Goal: Task Accomplishment & Management: Manage account settings

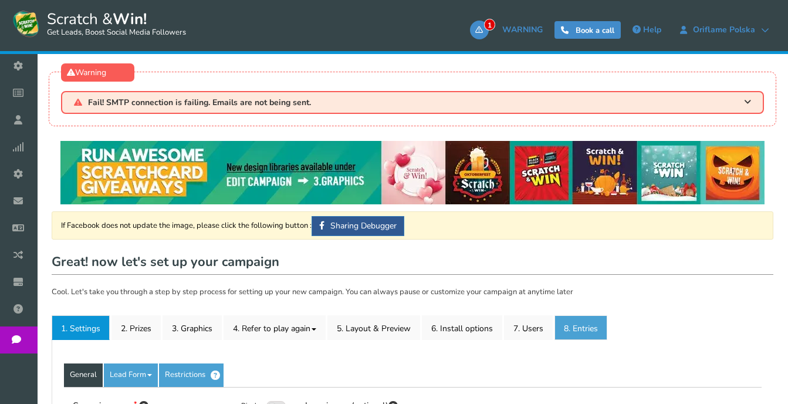
click at [583, 330] on link "8. Entries" at bounding box center [581, 327] width 53 height 25
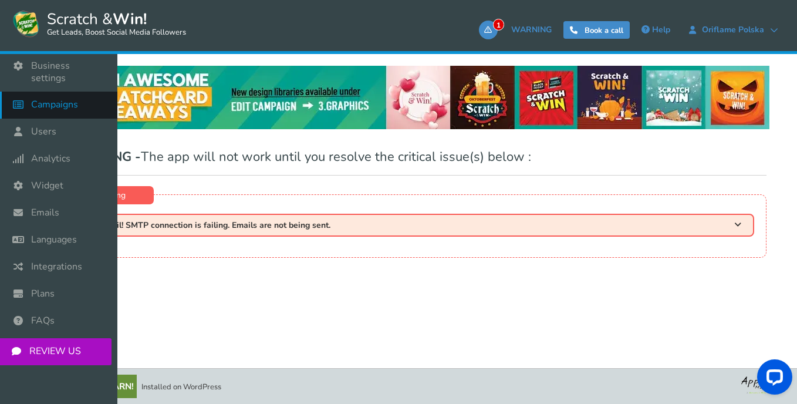
click at [66, 99] on span "Campaigns" at bounding box center [54, 105] width 47 height 12
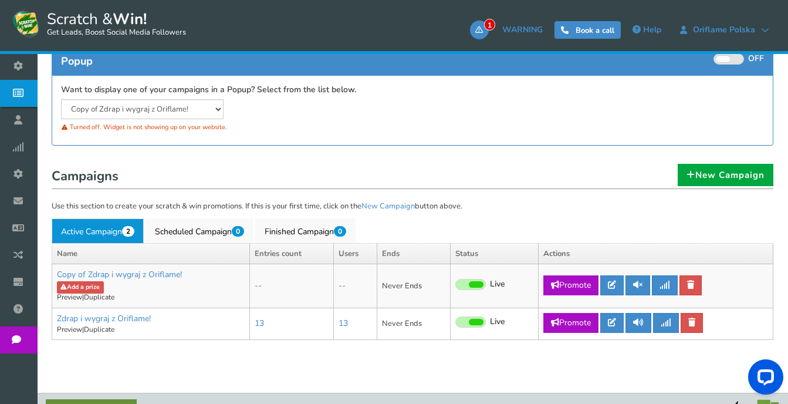
scroll to position [230, 0]
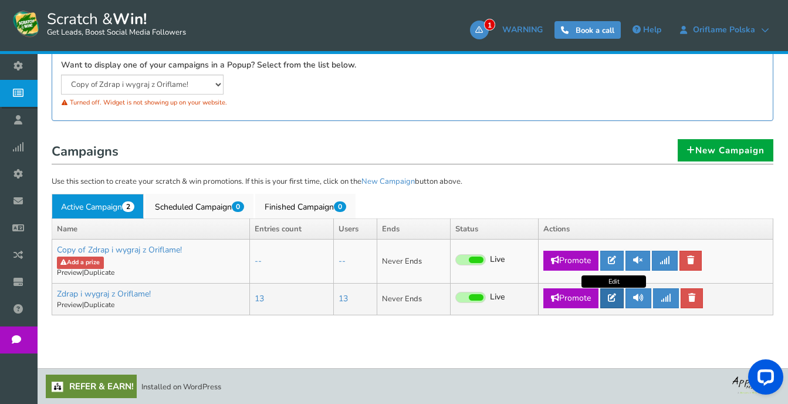
click at [611, 299] on icon at bounding box center [612, 298] width 8 height 8
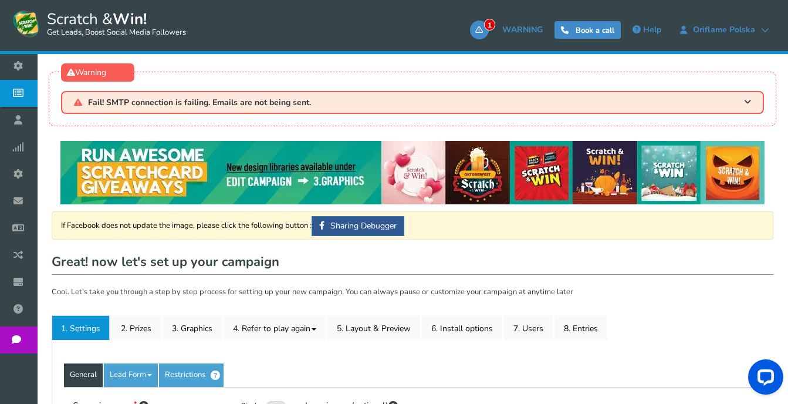
type input "Zdrap i wygraj z Oriflame!"
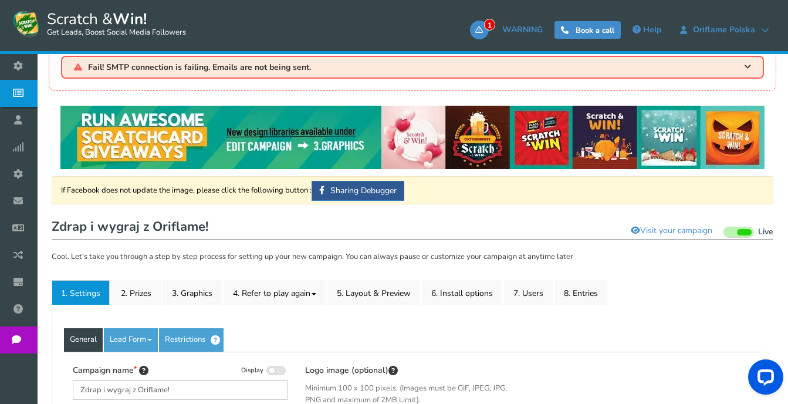
scroll to position [117, 0]
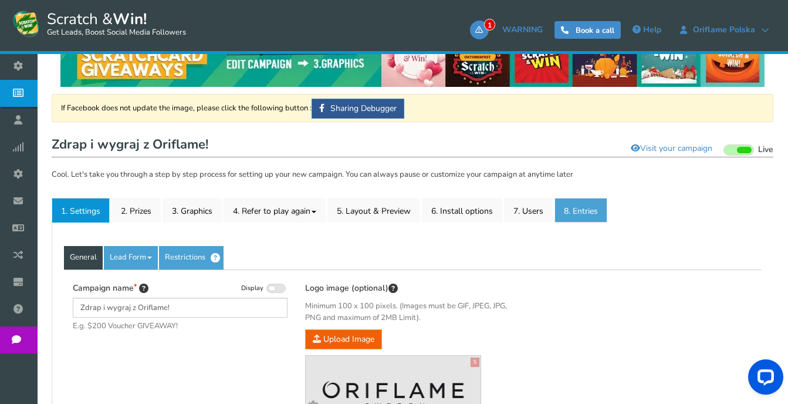
click at [584, 216] on link "8. Entries" at bounding box center [581, 210] width 53 height 25
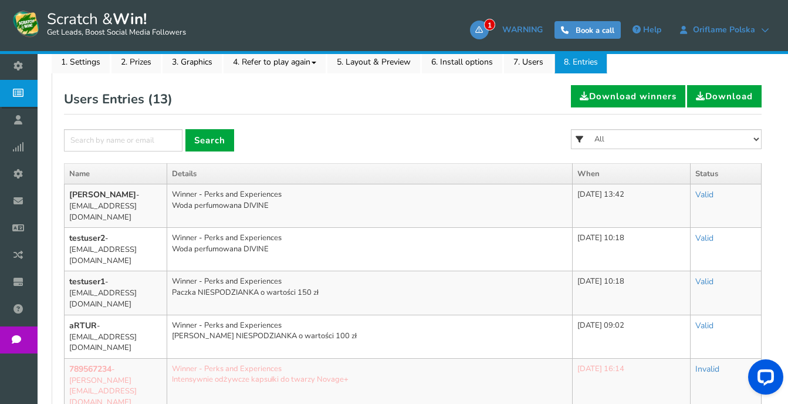
scroll to position [294, 0]
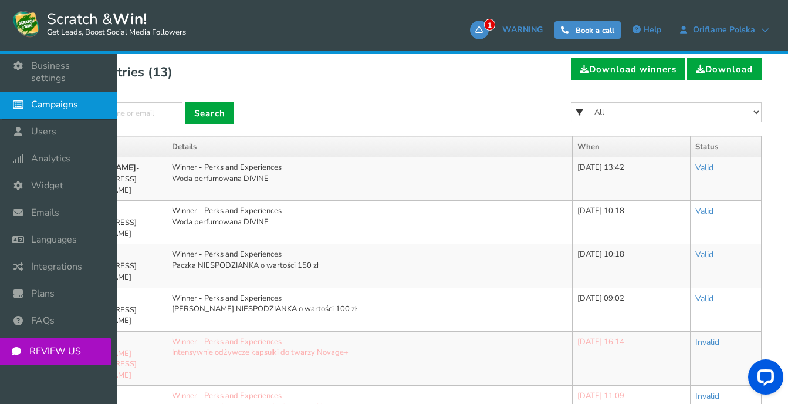
click at [54, 99] on span "Campaigns" at bounding box center [54, 105] width 47 height 12
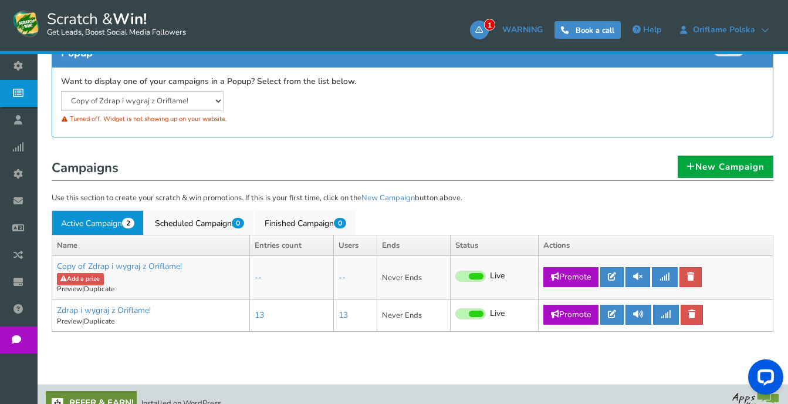
scroll to position [231, 0]
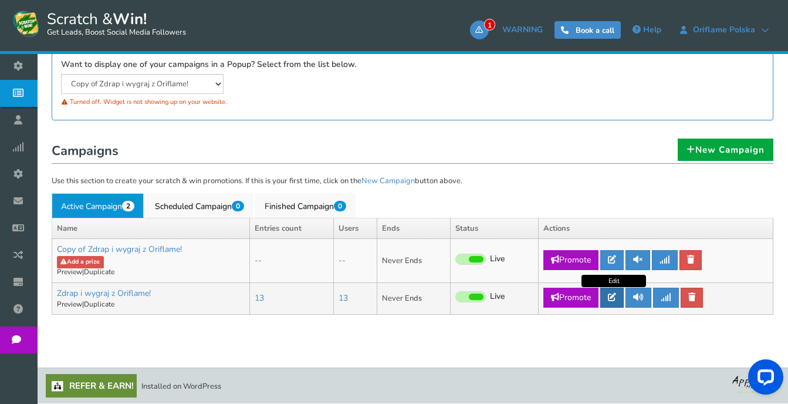
click at [611, 295] on icon at bounding box center [612, 297] width 8 height 8
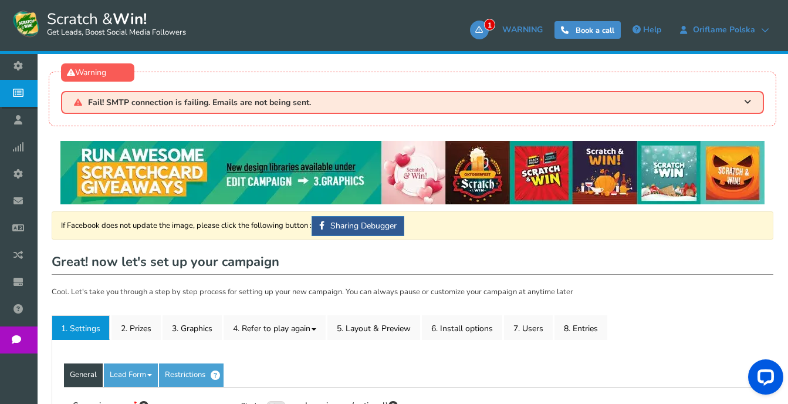
type input "Zdrap i wygraj z Oriflame!"
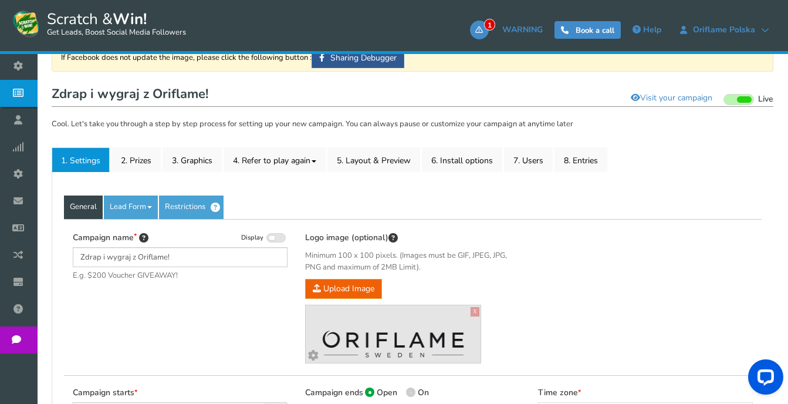
scroll to position [235, 0]
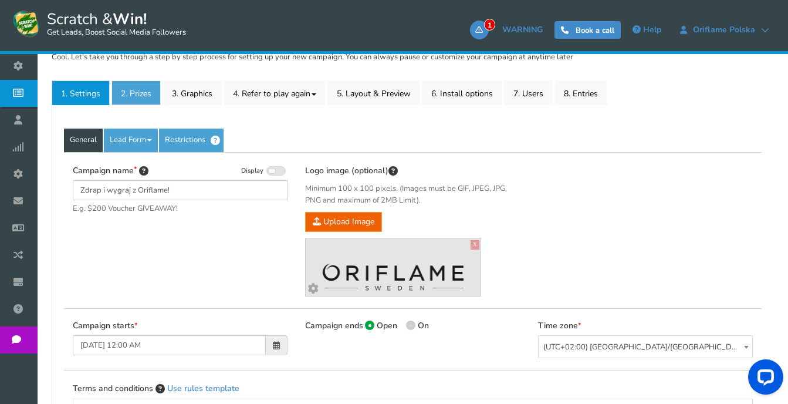
click at [129, 87] on link "2. Prizes" at bounding box center [136, 92] width 49 height 25
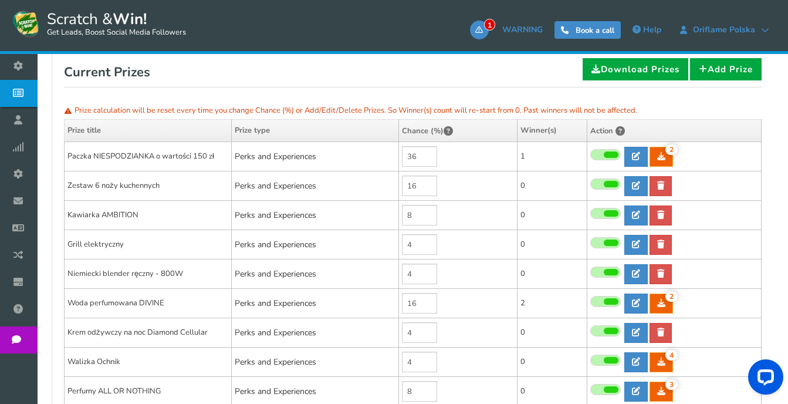
scroll to position [352, 0]
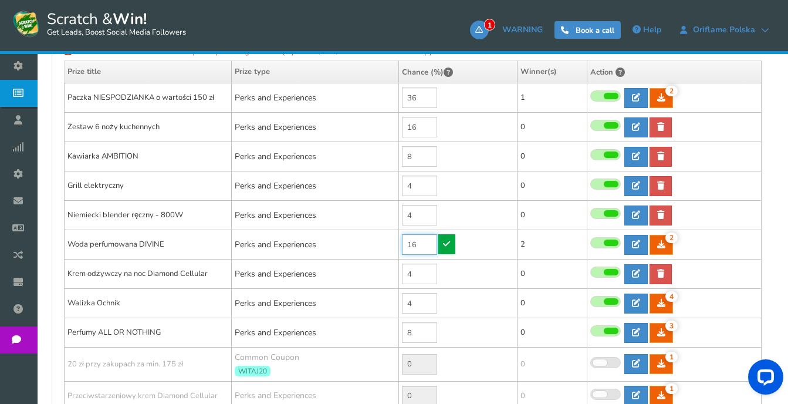
drag, startPoint x: 424, startPoint y: 242, endPoint x: 403, endPoint y: 245, distance: 20.8
click at [403, 245] on input "16" at bounding box center [419, 244] width 35 height 21
type input "9"
click at [449, 241] on icon at bounding box center [446, 244] width 7 height 8
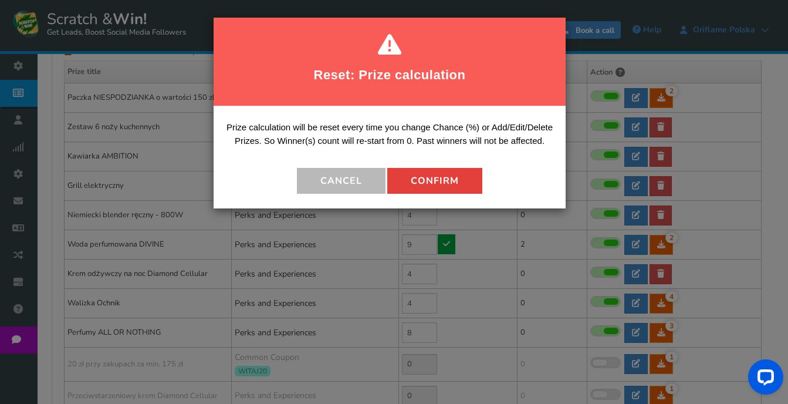
click at [426, 173] on button "Confirm" at bounding box center [434, 181] width 95 height 26
type input "7"
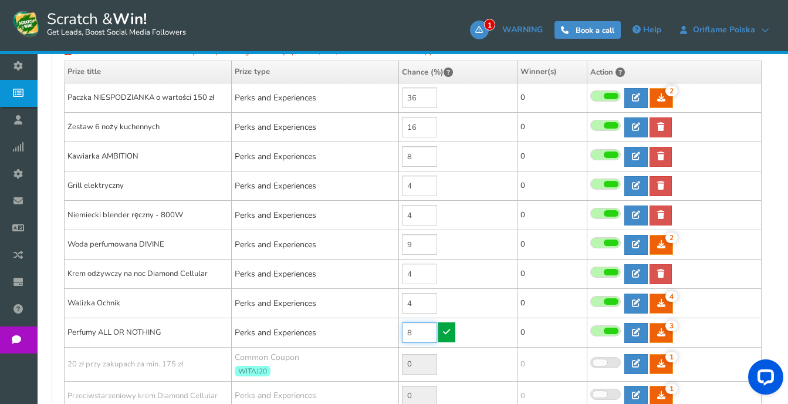
drag, startPoint x: 414, startPoint y: 339, endPoint x: 399, endPoint y: 335, distance: 15.7
click at [399, 335] on td "8" at bounding box center [458, 332] width 119 height 29
type input "9"
click at [449, 332] on icon at bounding box center [446, 332] width 7 height 8
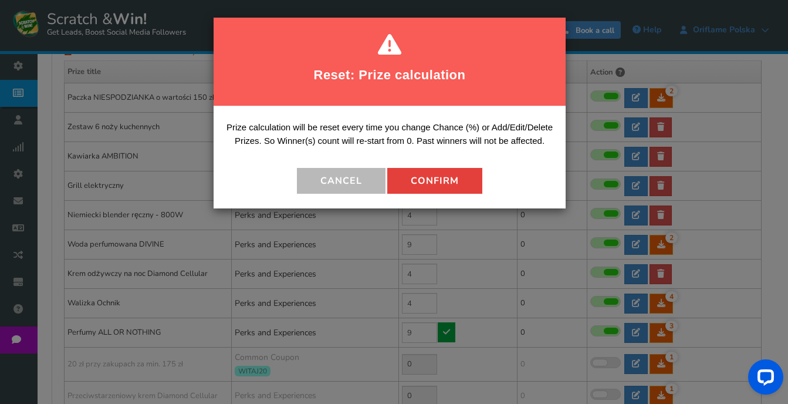
click at [437, 184] on button "Confirm" at bounding box center [434, 181] width 95 height 26
type input "6"
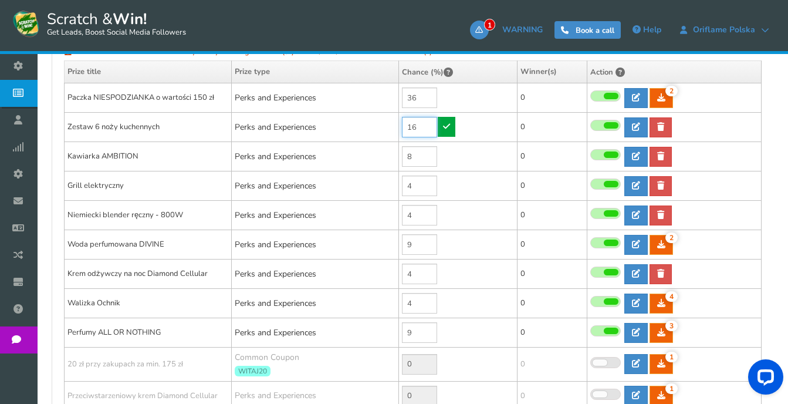
drag, startPoint x: 422, startPoint y: 133, endPoint x: 405, endPoint y: 128, distance: 17.8
click at [405, 128] on input "16" at bounding box center [419, 127] width 35 height 21
type input "17"
click at [446, 127] on icon at bounding box center [446, 126] width 7 height 8
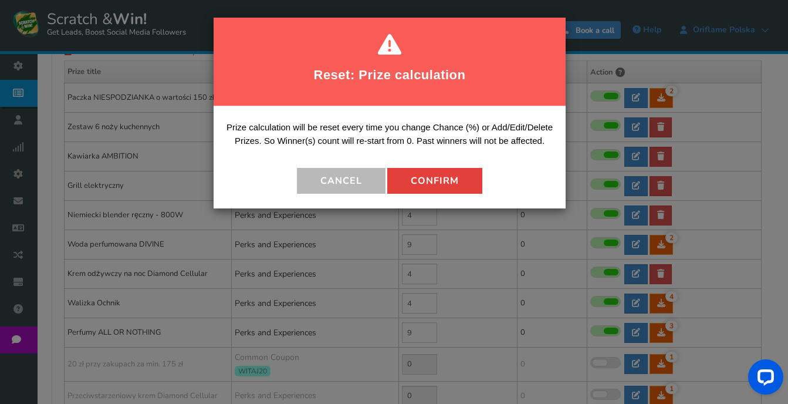
click at [441, 178] on button "Confirm" at bounding box center [434, 181] width 95 height 26
type input "5"
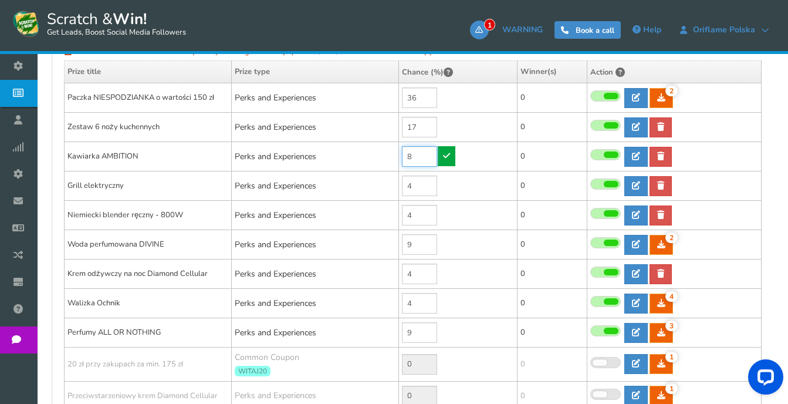
drag, startPoint x: 414, startPoint y: 156, endPoint x: 404, endPoint y: 156, distance: 10.0
click at [404, 156] on input "8" at bounding box center [419, 156] width 35 height 21
type input "9"
click at [445, 159] on icon at bounding box center [446, 155] width 7 height 8
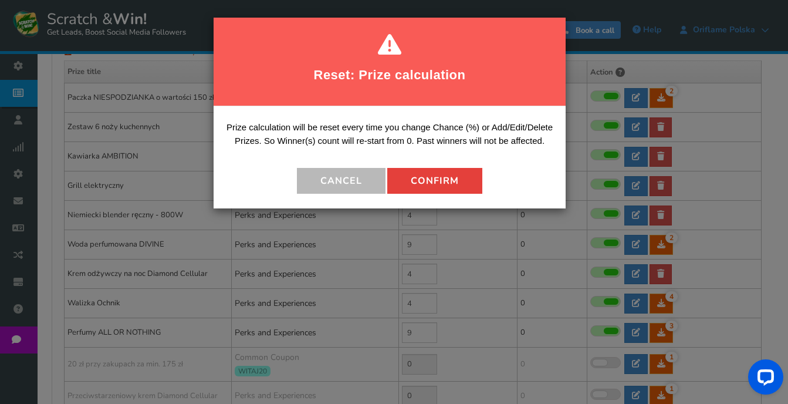
click at [432, 174] on button "Confirm" at bounding box center [434, 181] width 95 height 26
type input "4"
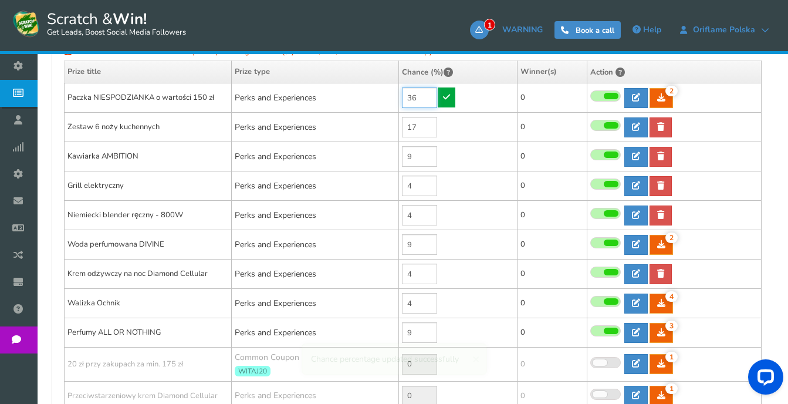
drag, startPoint x: 419, startPoint y: 105, endPoint x: 394, endPoint y: 99, distance: 26.1
click at [394, 99] on tr "Paczka NIESPODZIANKA o wartości 150 zł Perks and Experiences 36 2 2 0 Reward Ti…" at bounding box center [413, 97] width 697 height 29
type input "39"
click at [449, 98] on icon at bounding box center [446, 97] width 7 height 8
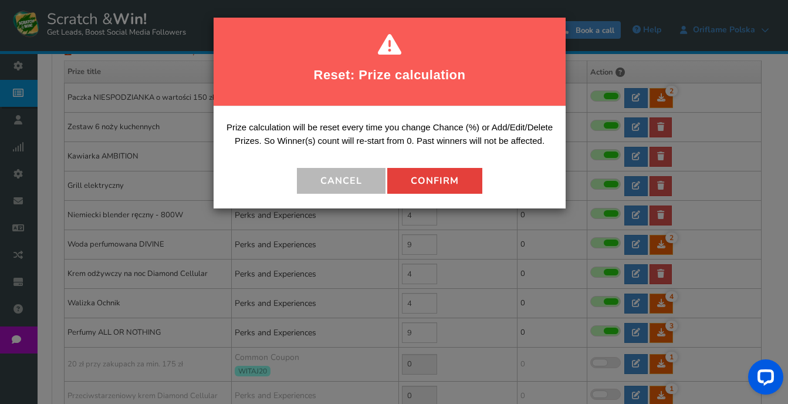
click at [439, 190] on button "Confirm" at bounding box center [434, 181] width 95 height 26
type input "1"
